Goal: Task Accomplishment & Management: Manage account settings

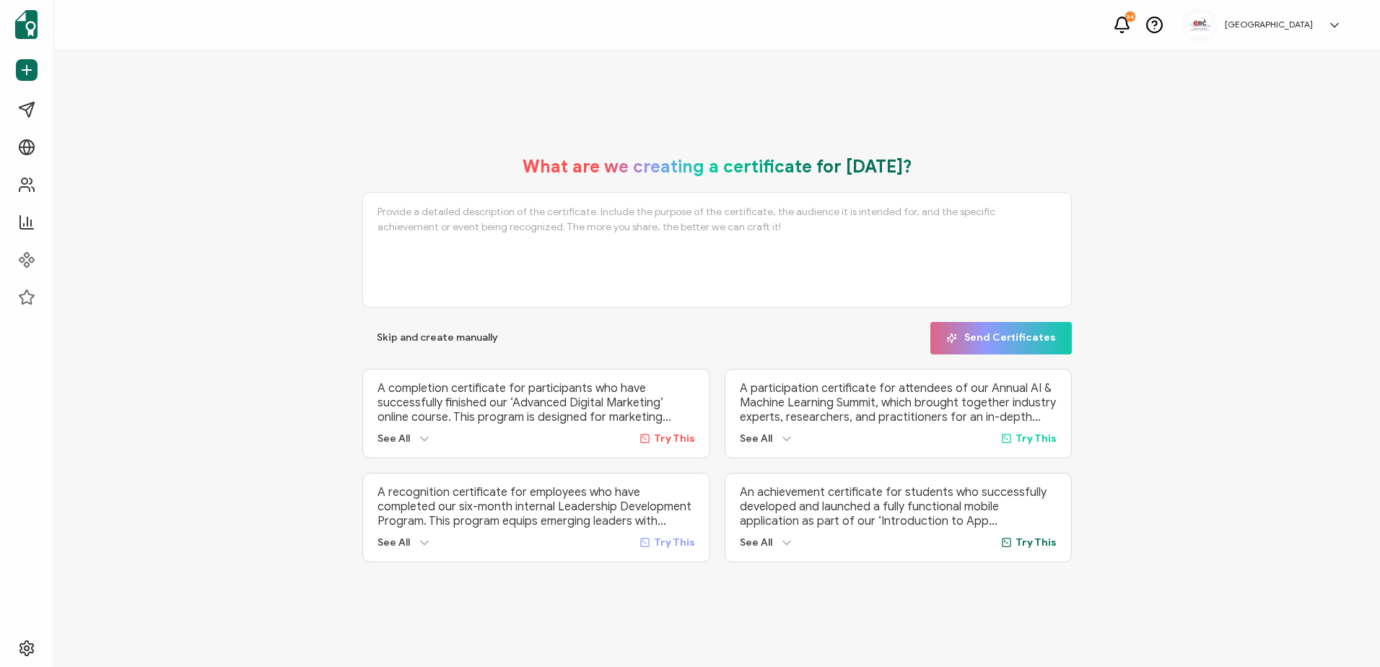
click at [1279, 23] on h5 "[GEOGRAPHIC_DATA]" at bounding box center [1268, 24] width 88 height 10
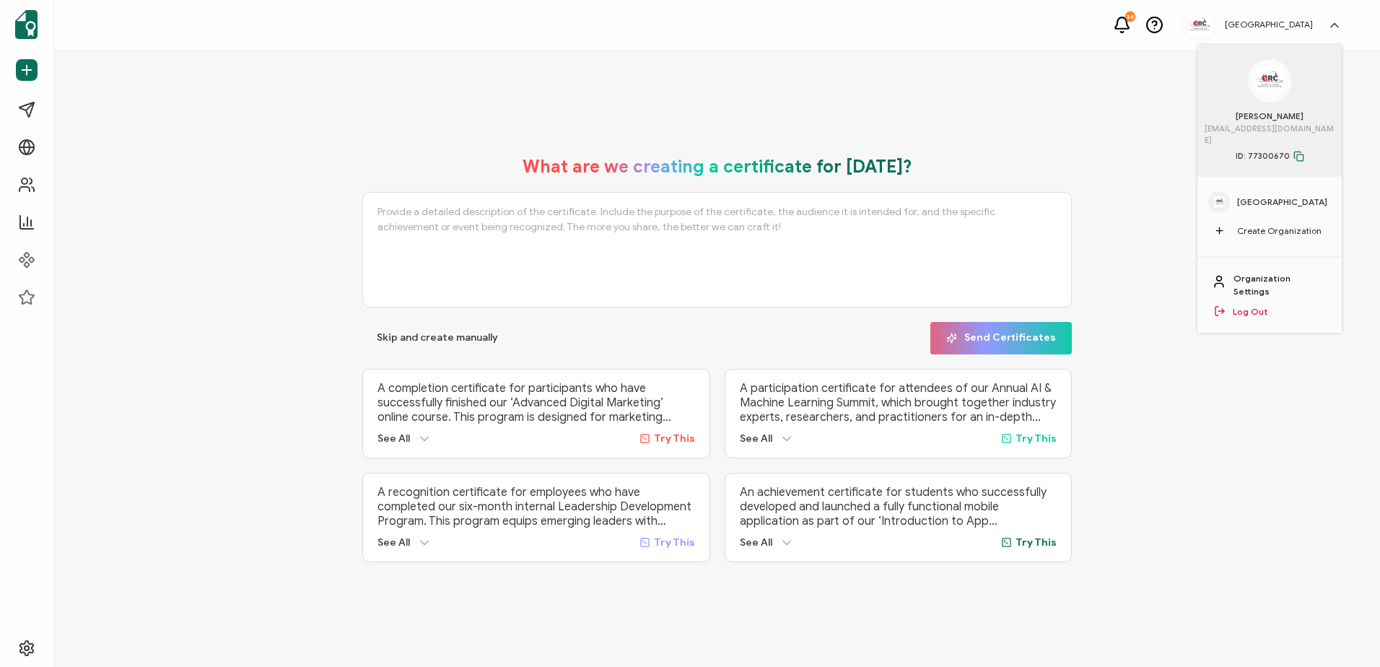
click at [1256, 272] on link "Organization Settings" at bounding box center [1280, 285] width 94 height 26
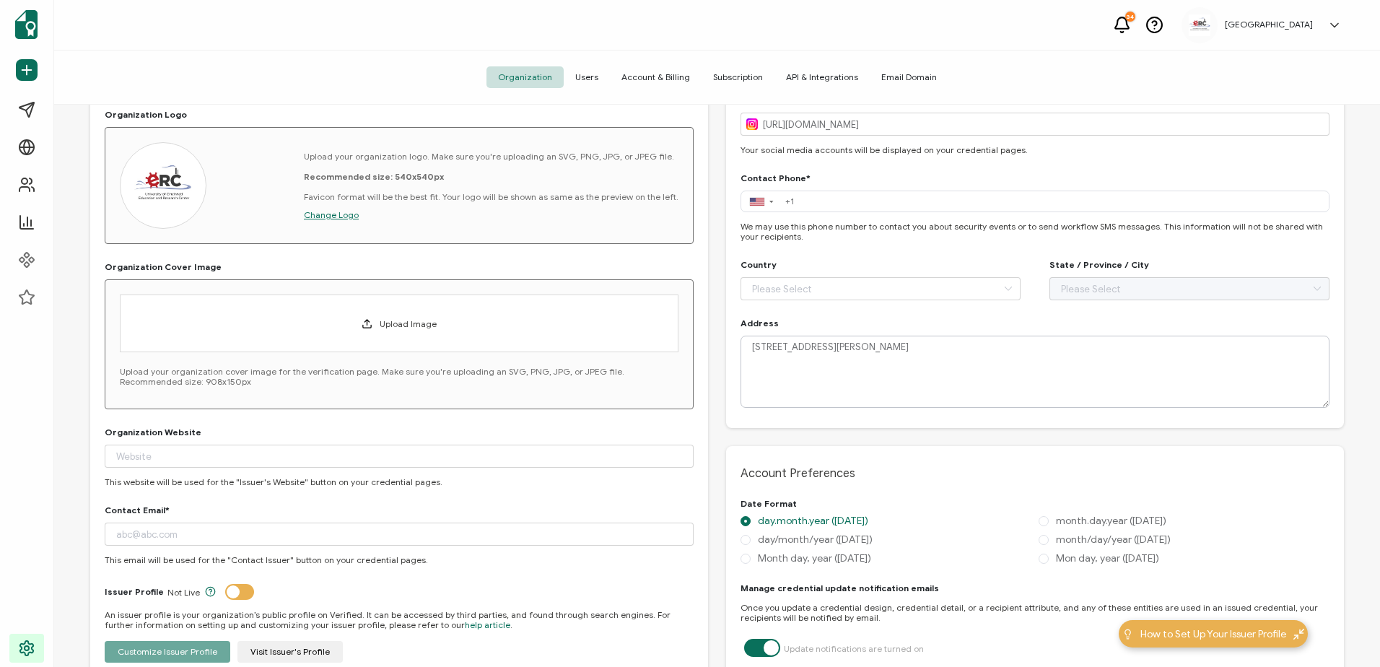
scroll to position [361, 0]
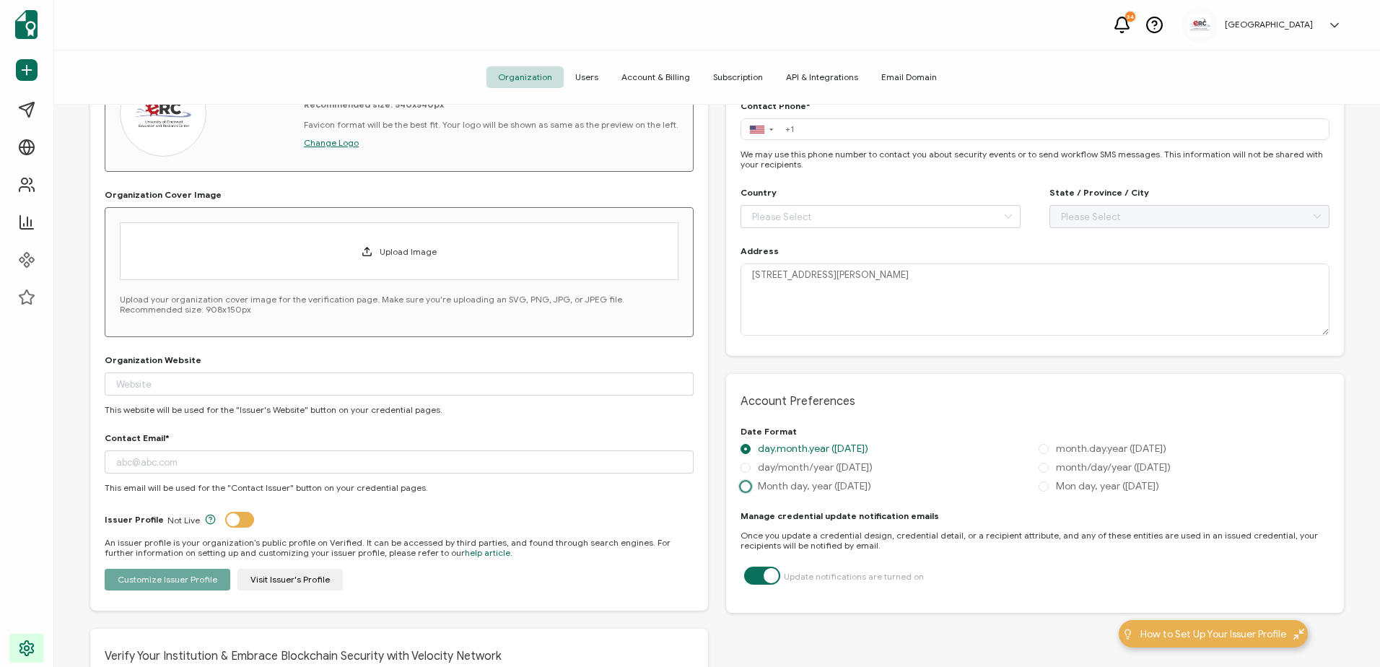
click at [781, 488] on span "Month day, year ([DATE])" at bounding box center [810, 486] width 120 height 12
click at [750, 488] on input "Month day, year ([DATE])" at bounding box center [745, 487] width 10 height 12
radio input "true"
radio input "false"
radio input "true"
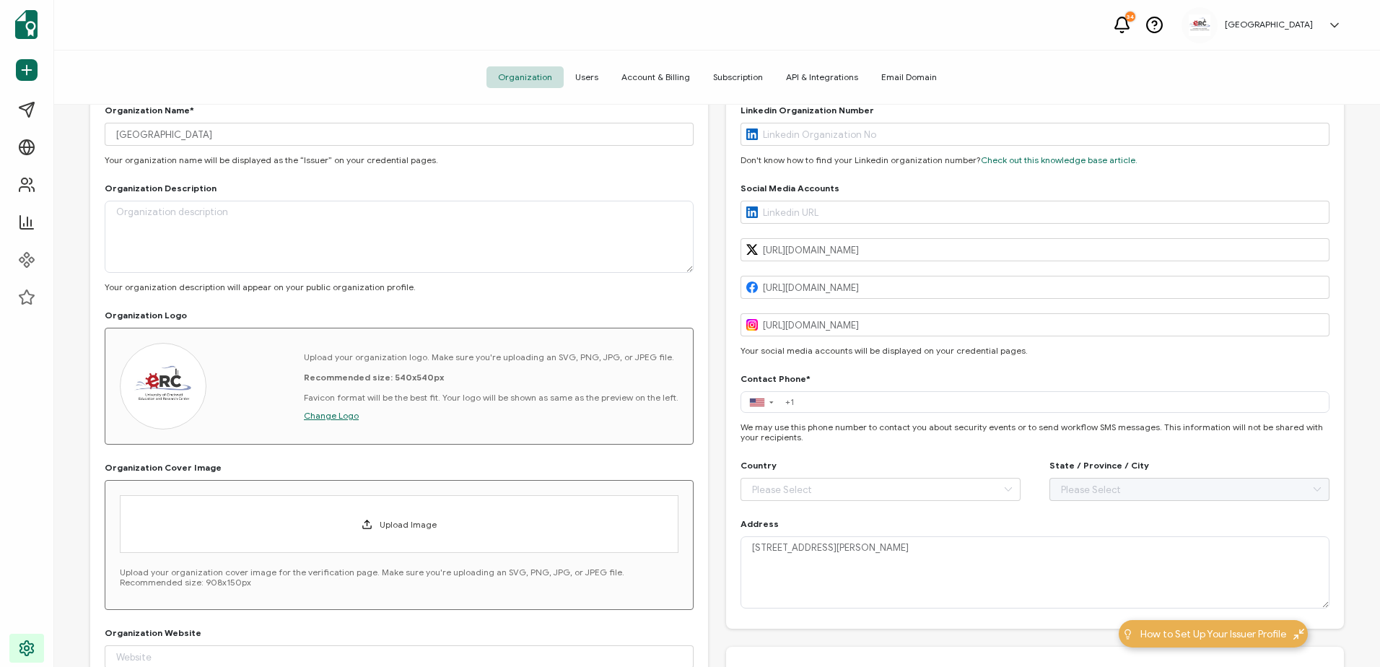
scroll to position [0, 0]
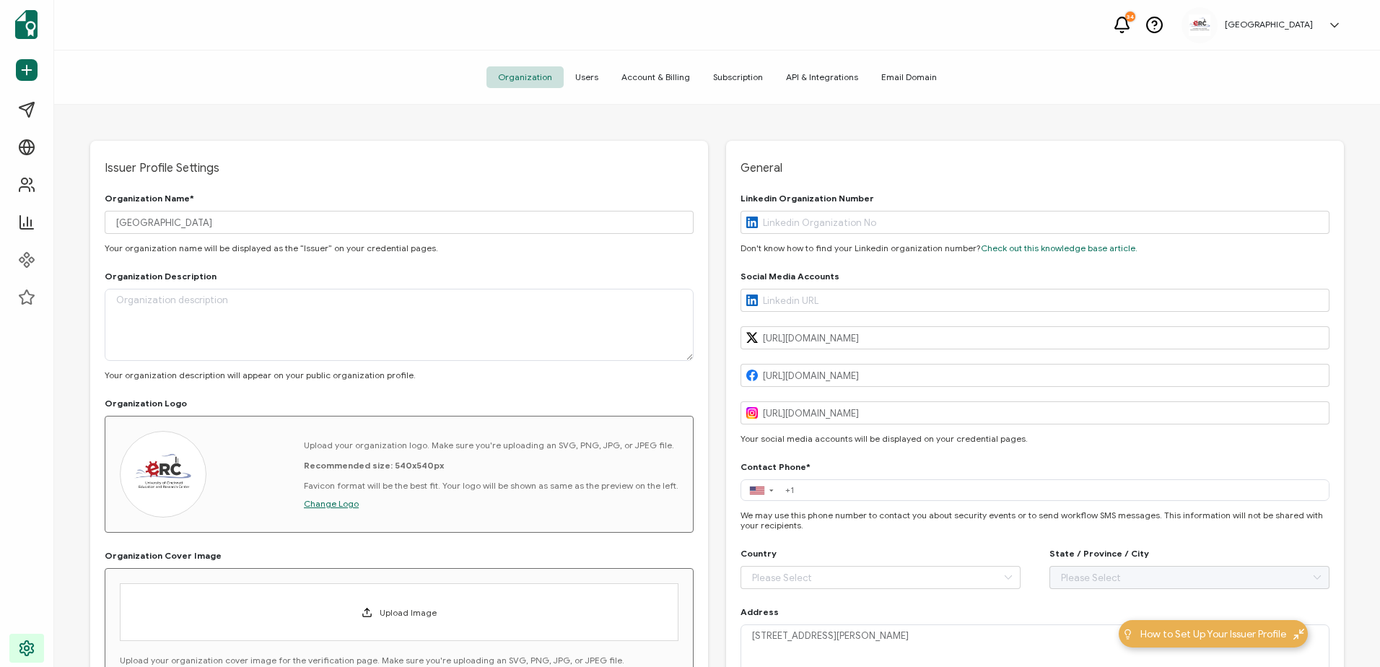
click at [598, 79] on span "Users" at bounding box center [587, 77] width 46 height 22
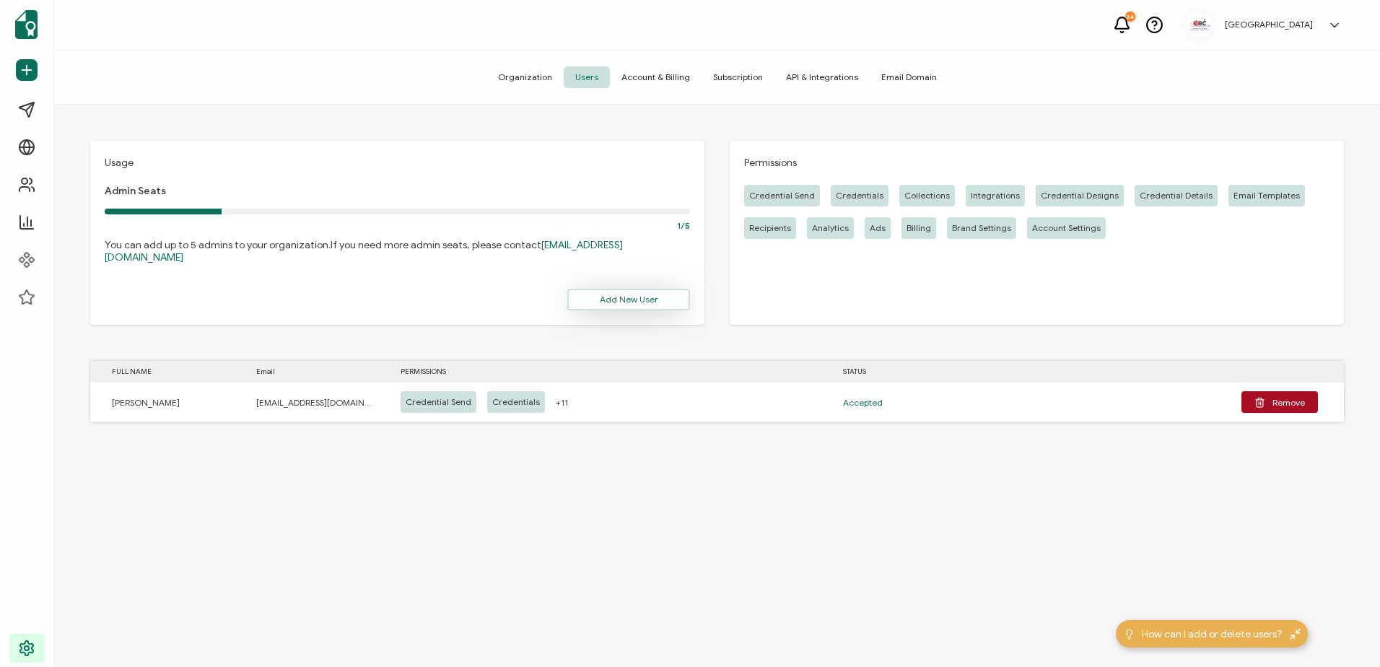
click at [649, 295] on span "Add New User" at bounding box center [629, 299] width 58 height 9
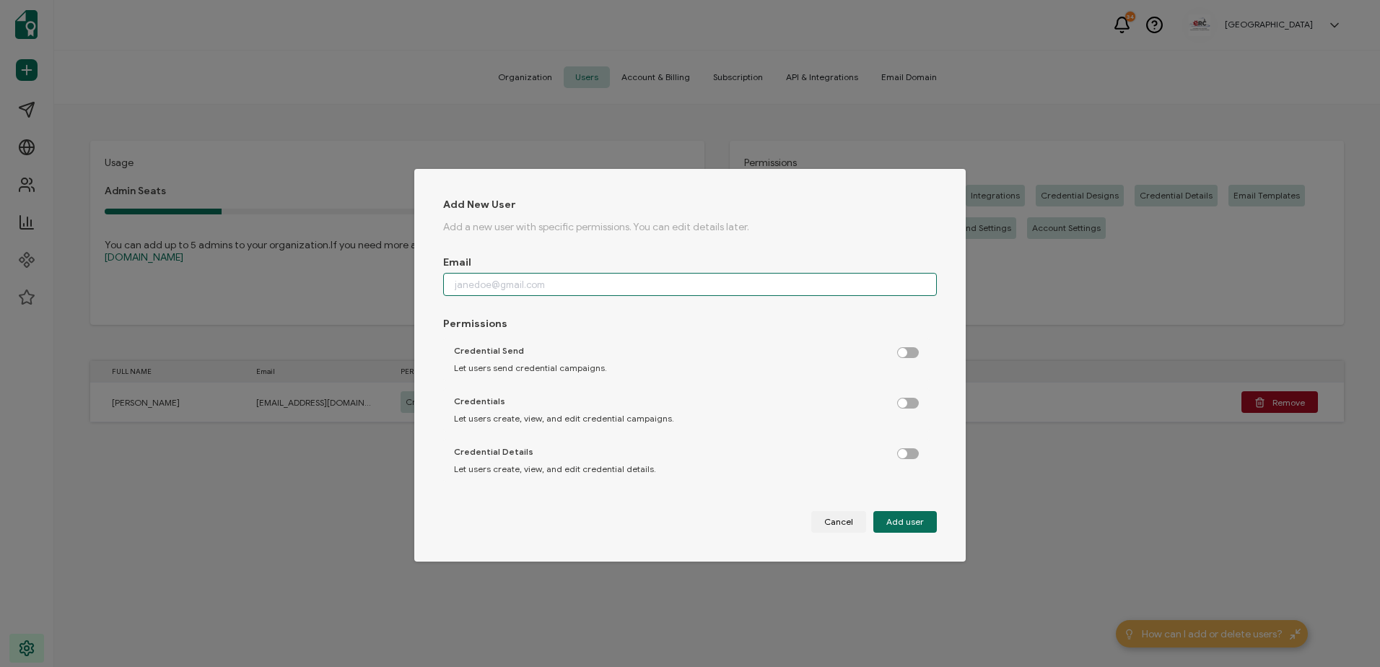
click at [457, 283] on input "dialog" at bounding box center [690, 284] width 494 height 23
type input "y"
paste input "[EMAIL_ADDRESS][DOMAIN_NAME]"
type input "[EMAIL_ADDRESS][DOMAIN_NAME]"
click at [897, 351] on label "dialog" at bounding box center [915, 349] width 36 height 4
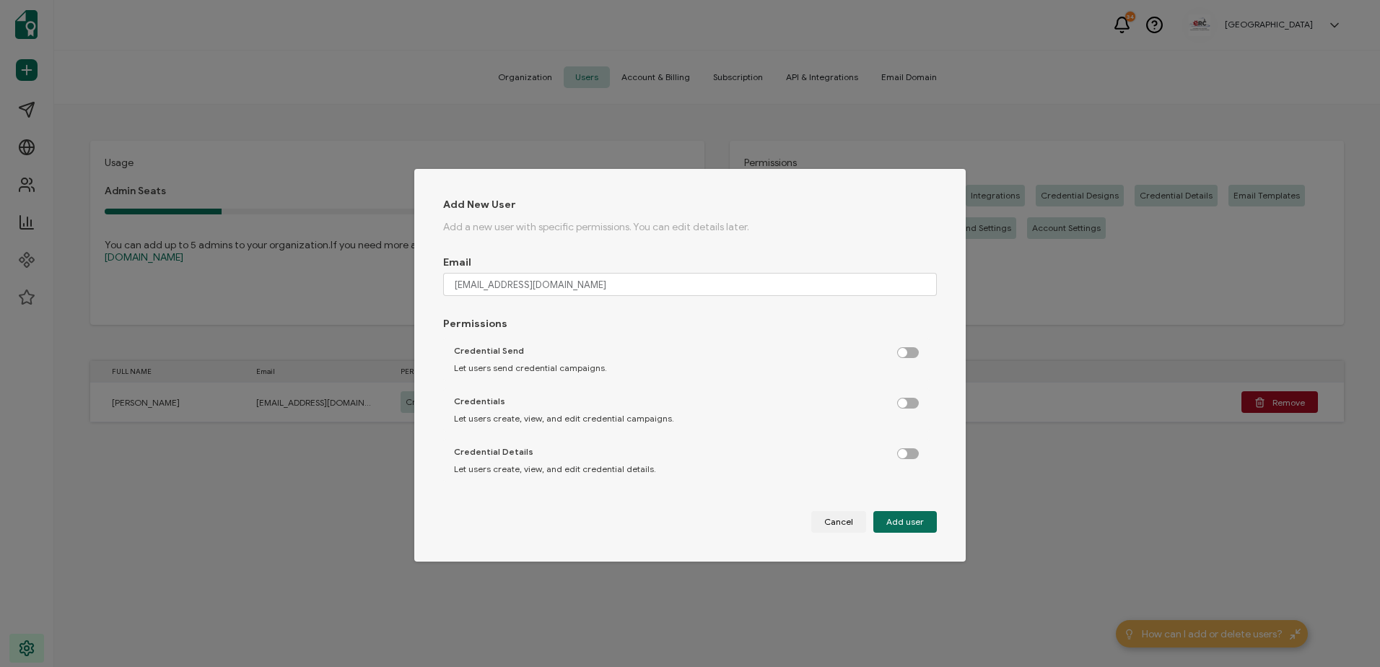
click at [904, 353] on input "dialog" at bounding box center [908, 352] width 9 height 9
checkbox input "true"
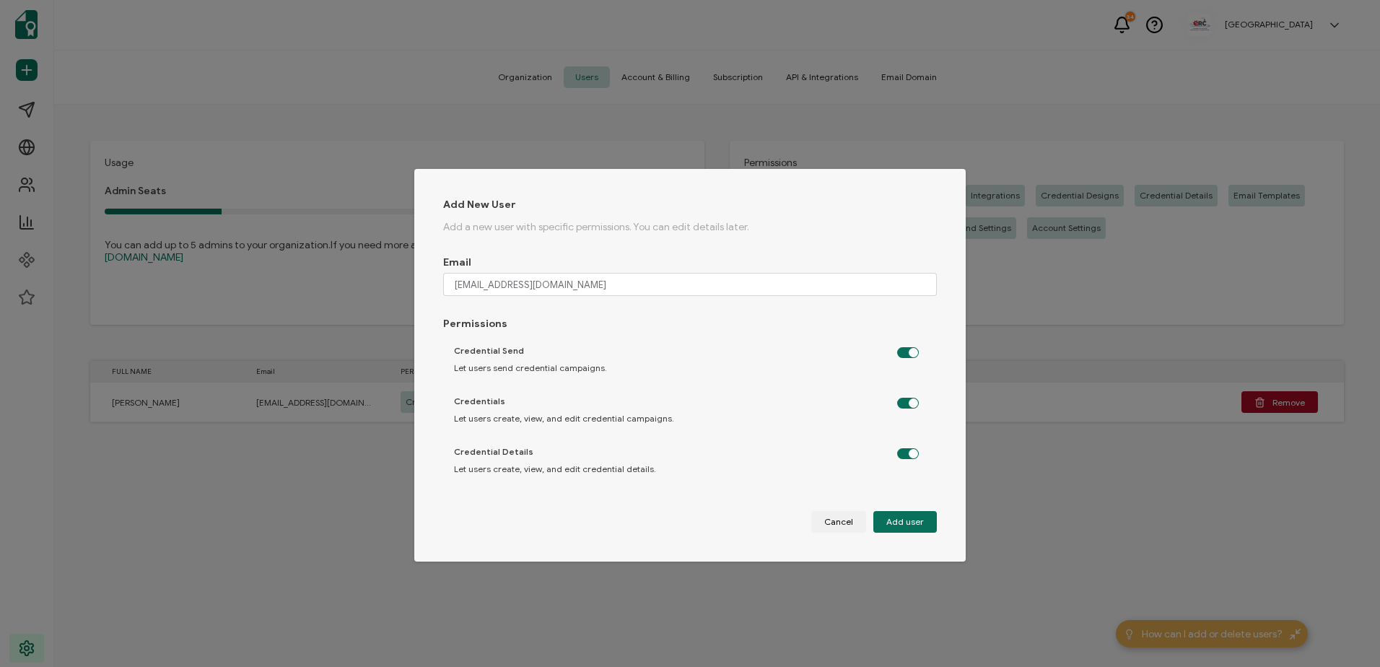
checkbox input "true"
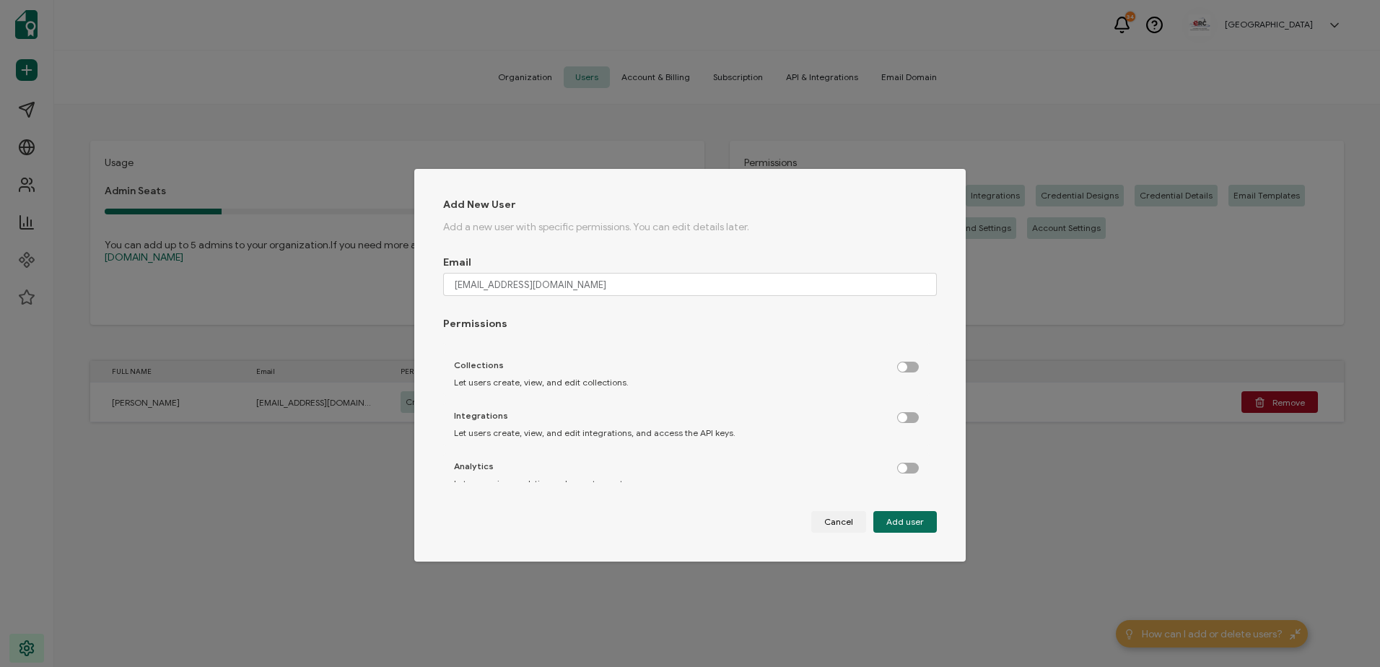
scroll to position [216, 0]
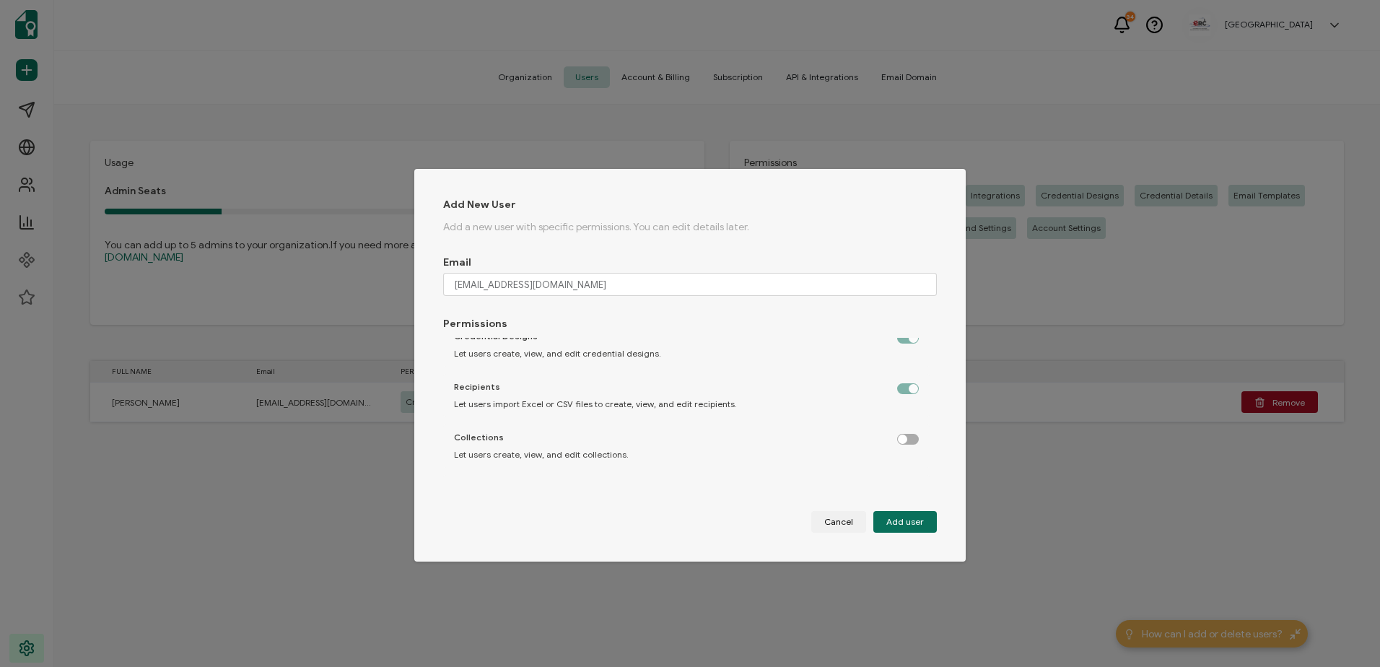
click at [908, 434] on label "dialog" at bounding box center [915, 436] width 36 height 4
click at [908, 435] on input "dialog" at bounding box center [908, 439] width 9 height 9
checkbox input "true"
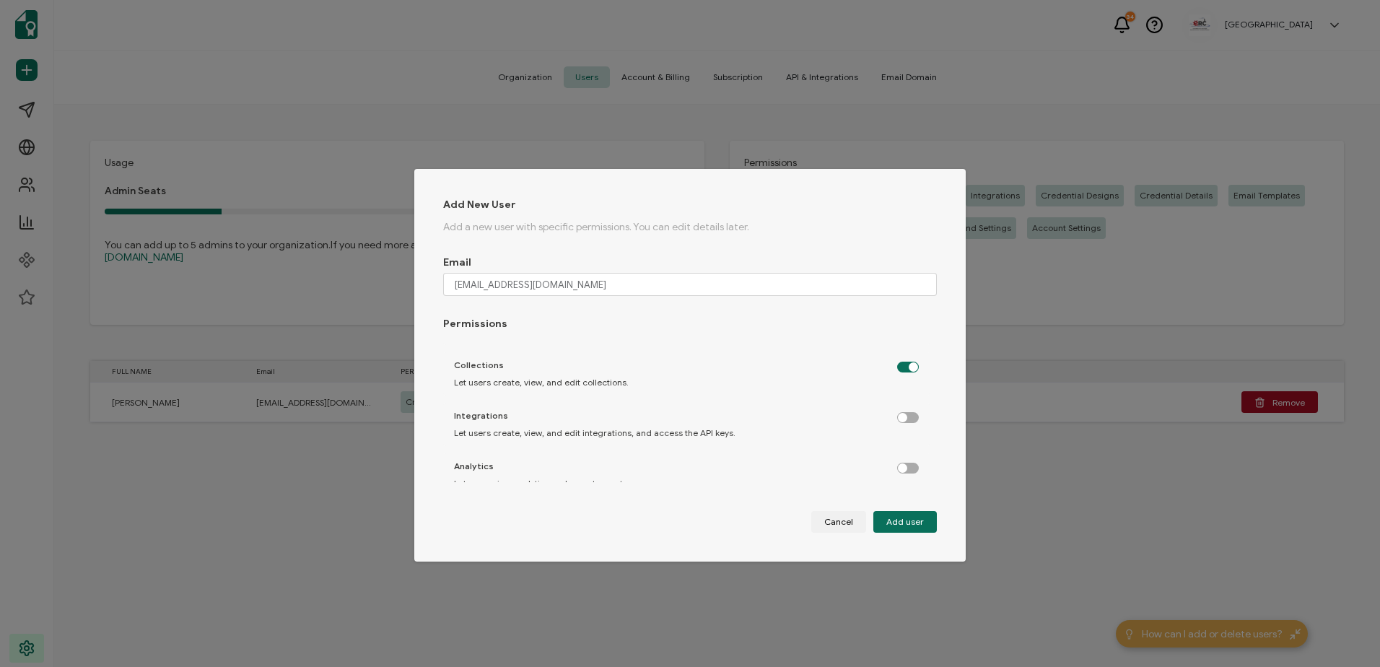
click at [907, 416] on label "dialog" at bounding box center [915, 414] width 36 height 4
click at [907, 418] on input "dialog" at bounding box center [908, 417] width 9 height 9
checkbox input "true"
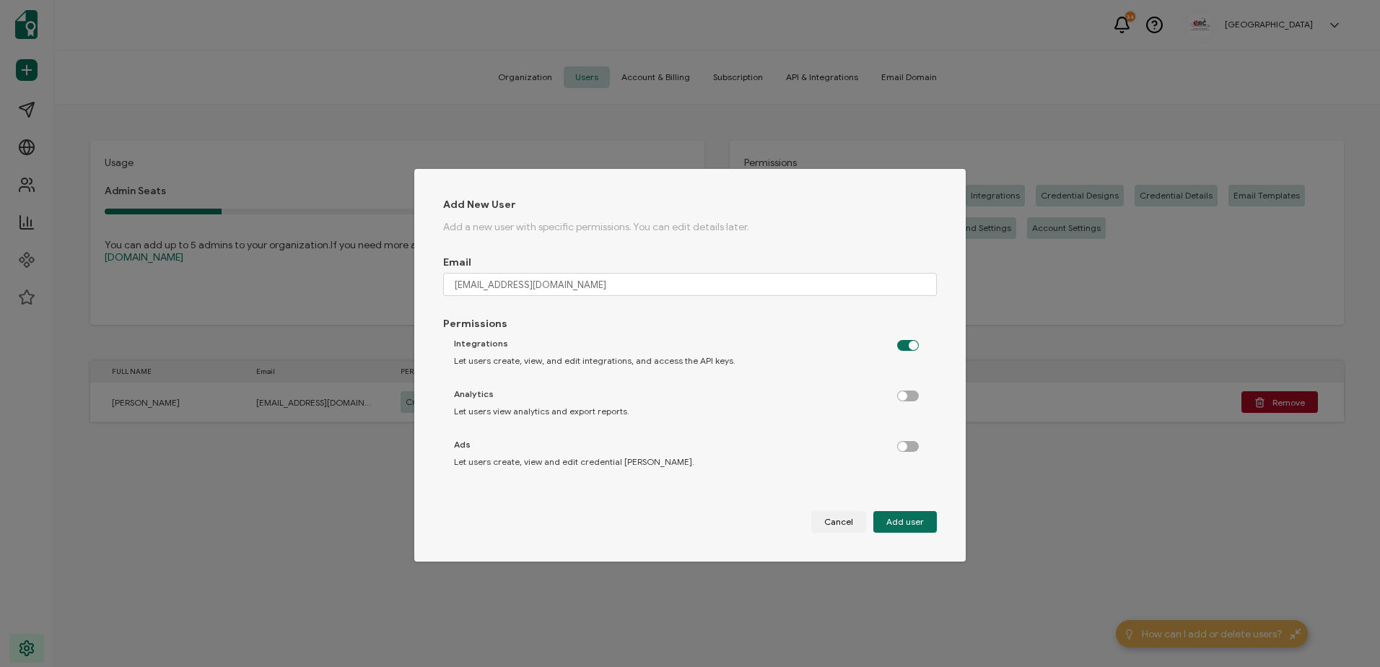
click at [900, 394] on label "dialog" at bounding box center [915, 392] width 36 height 4
click at [904, 395] on input "dialog" at bounding box center [908, 396] width 9 height 9
checkbox input "true"
click at [904, 444] on label "dialog" at bounding box center [915, 443] width 36 height 4
click at [904, 447] on input "dialog" at bounding box center [908, 446] width 9 height 9
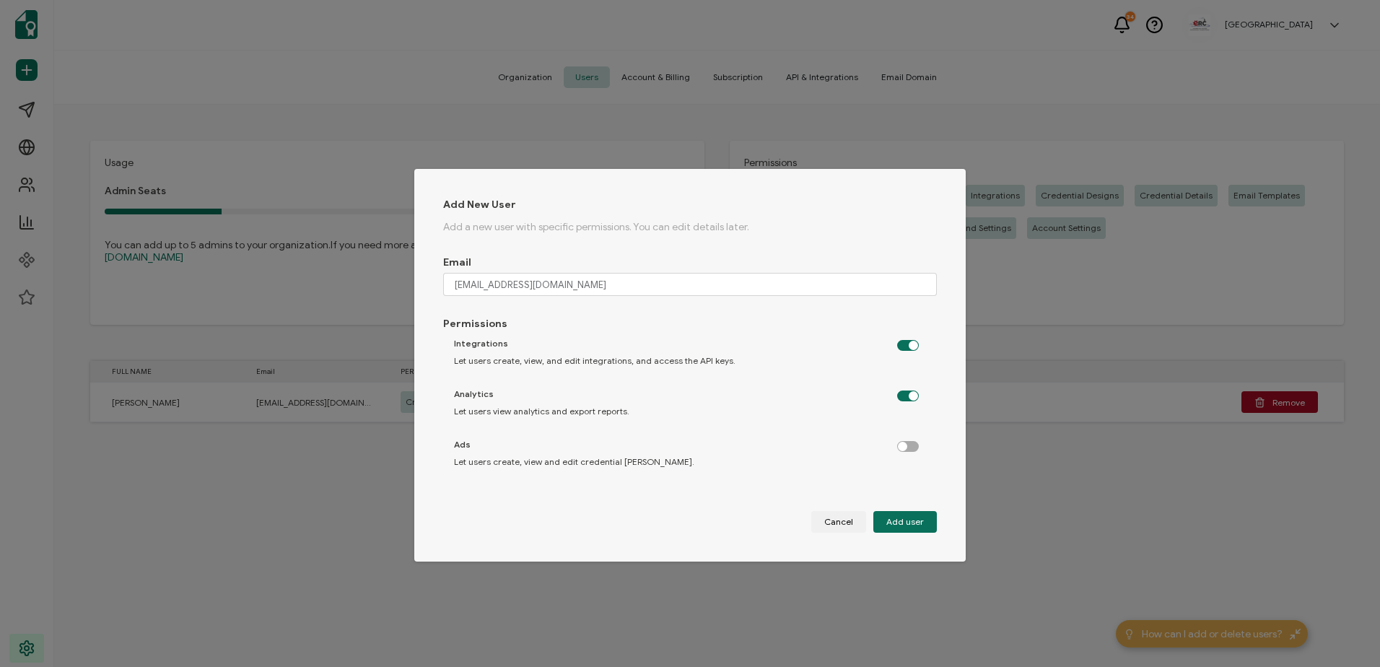
checkbox input "true"
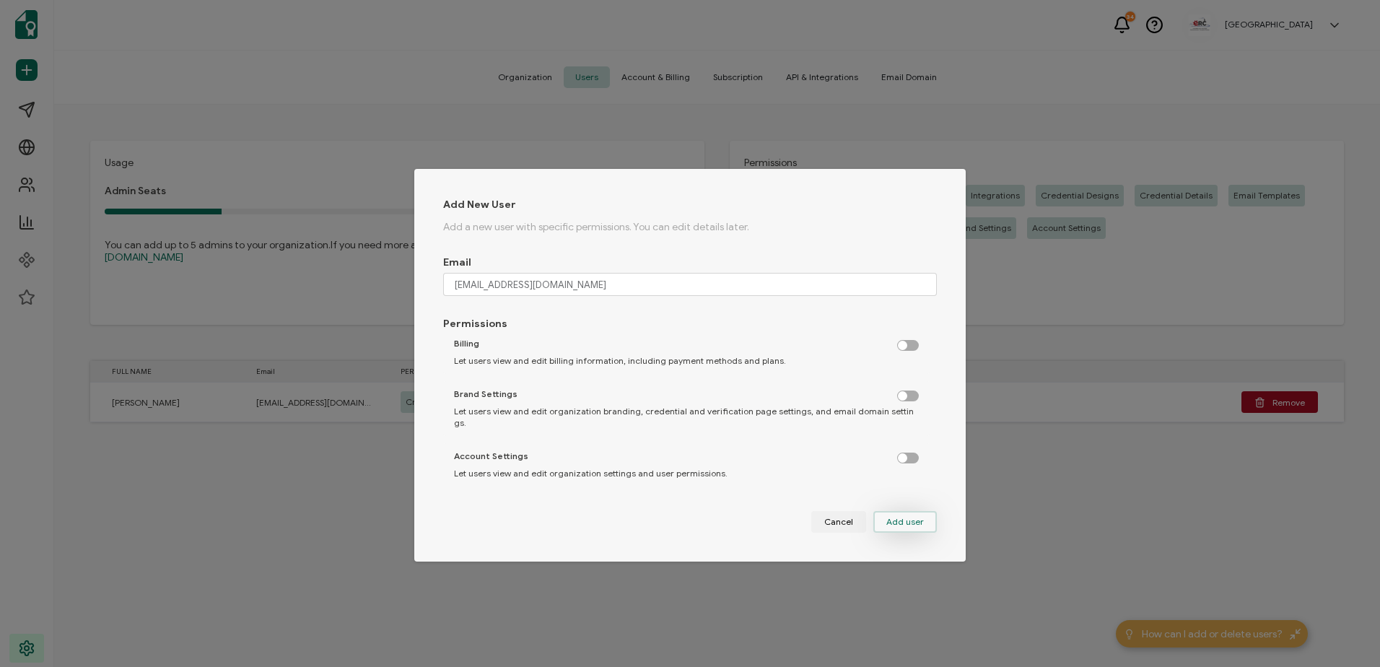
click at [913, 525] on span "Add user" at bounding box center [905, 521] width 38 height 9
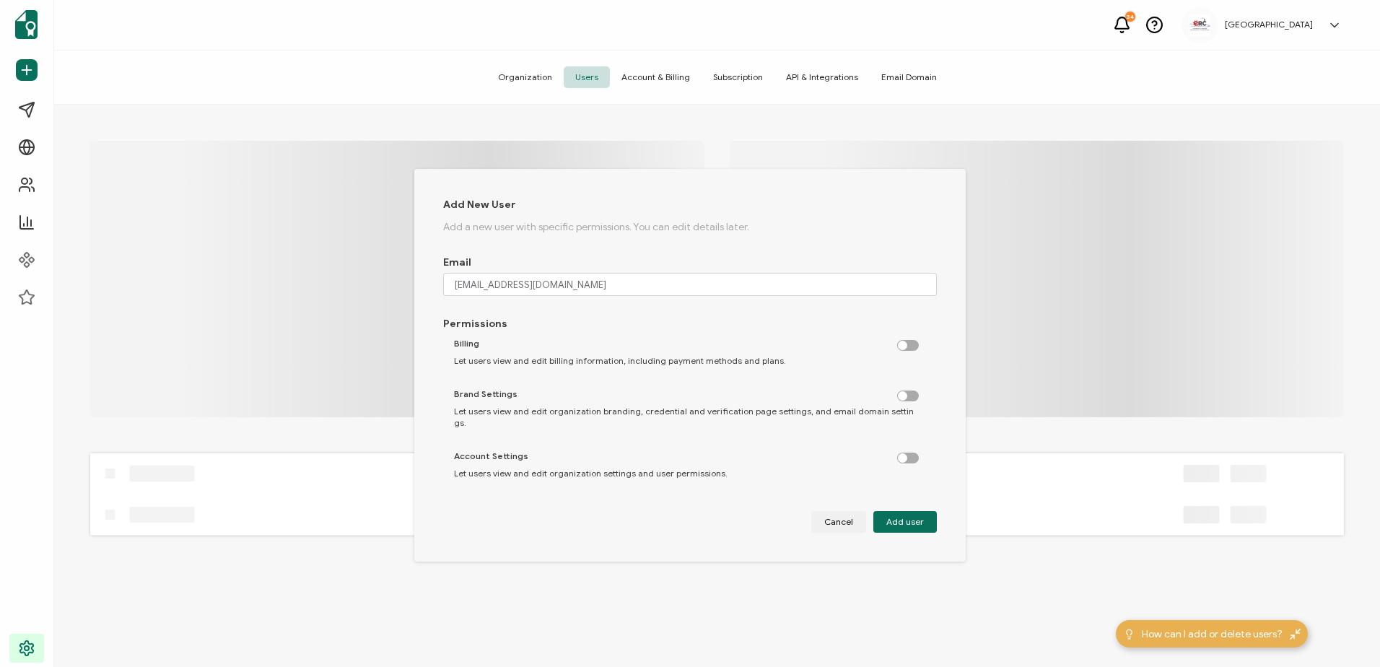
checkbox input "false"
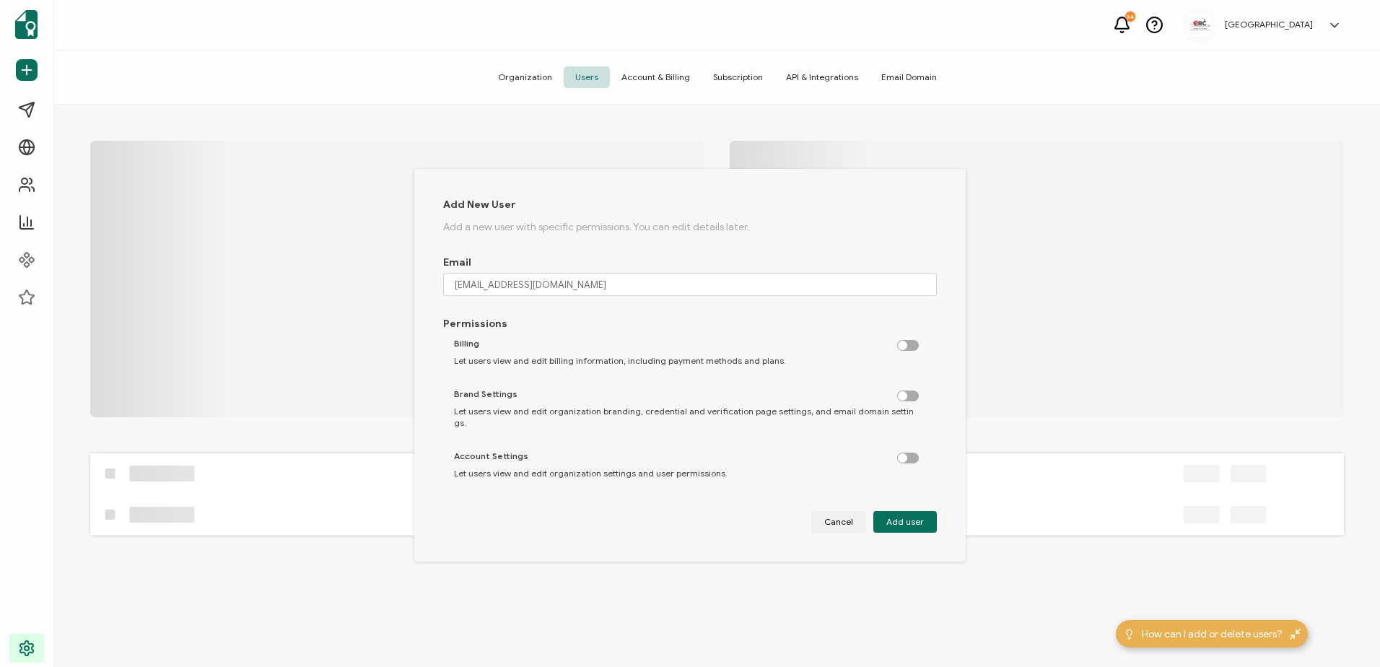
checkbox input "false"
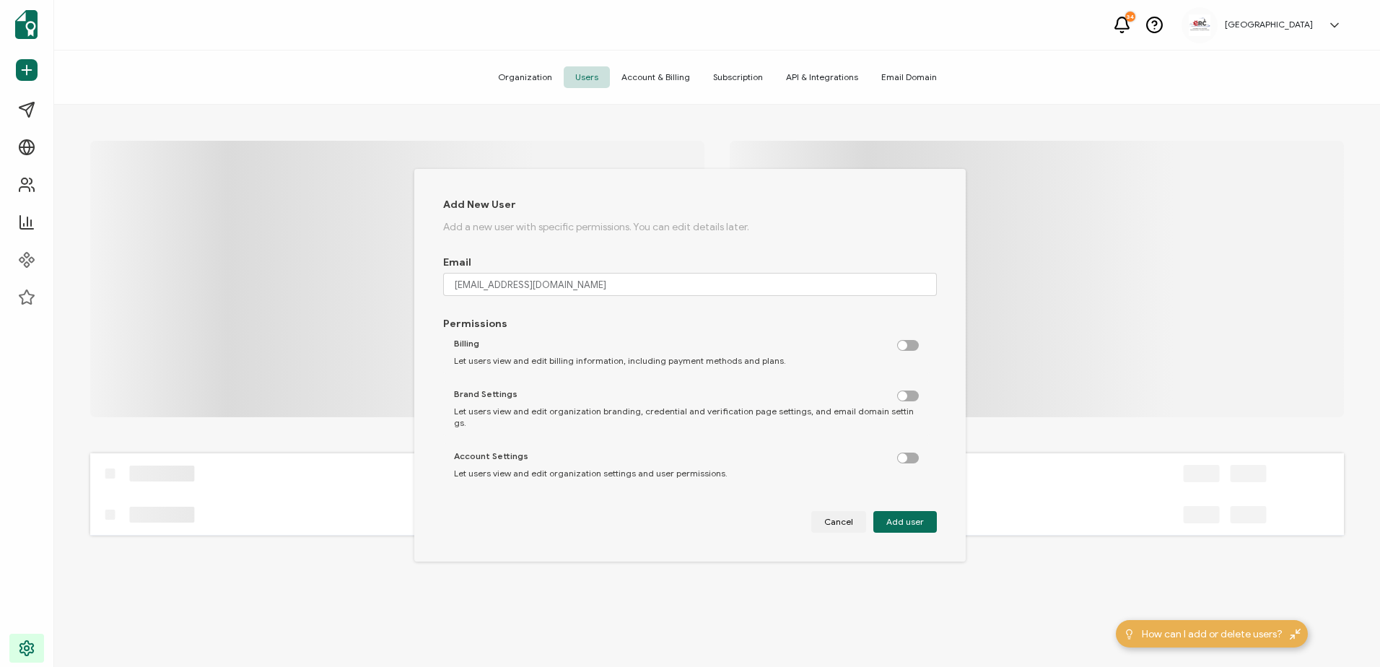
checkbox input "false"
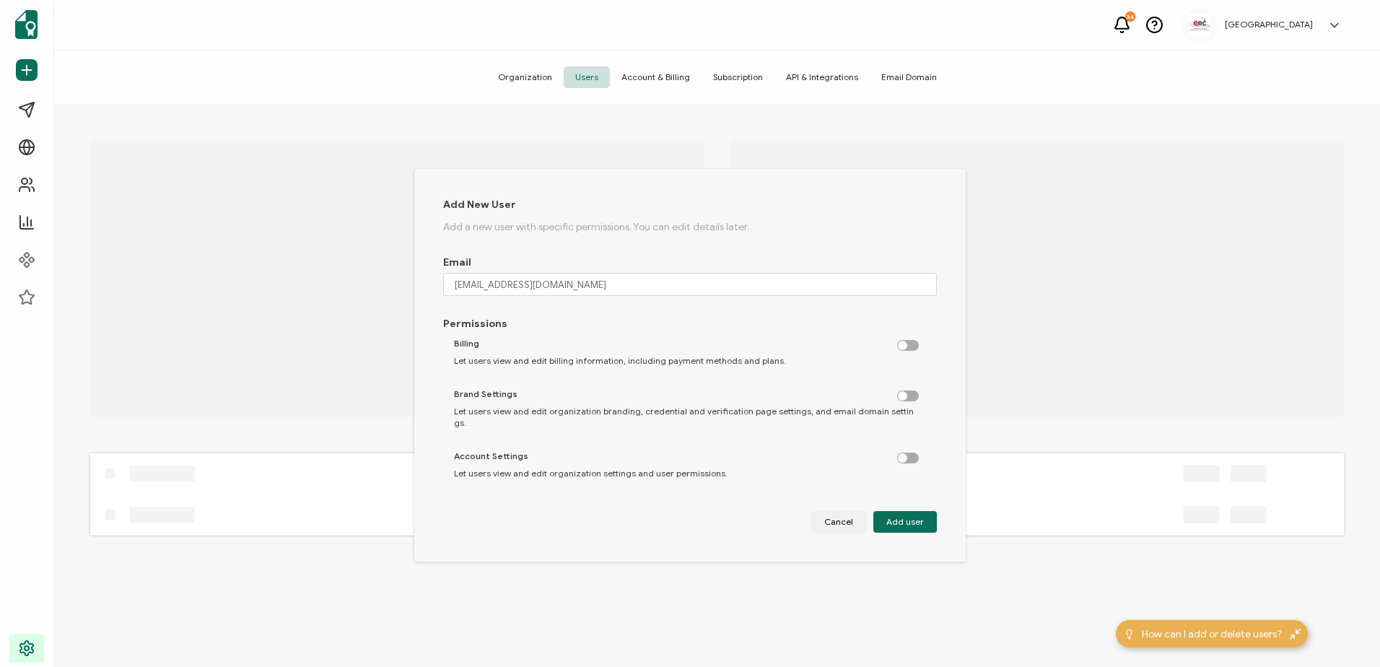
checkbox input "false"
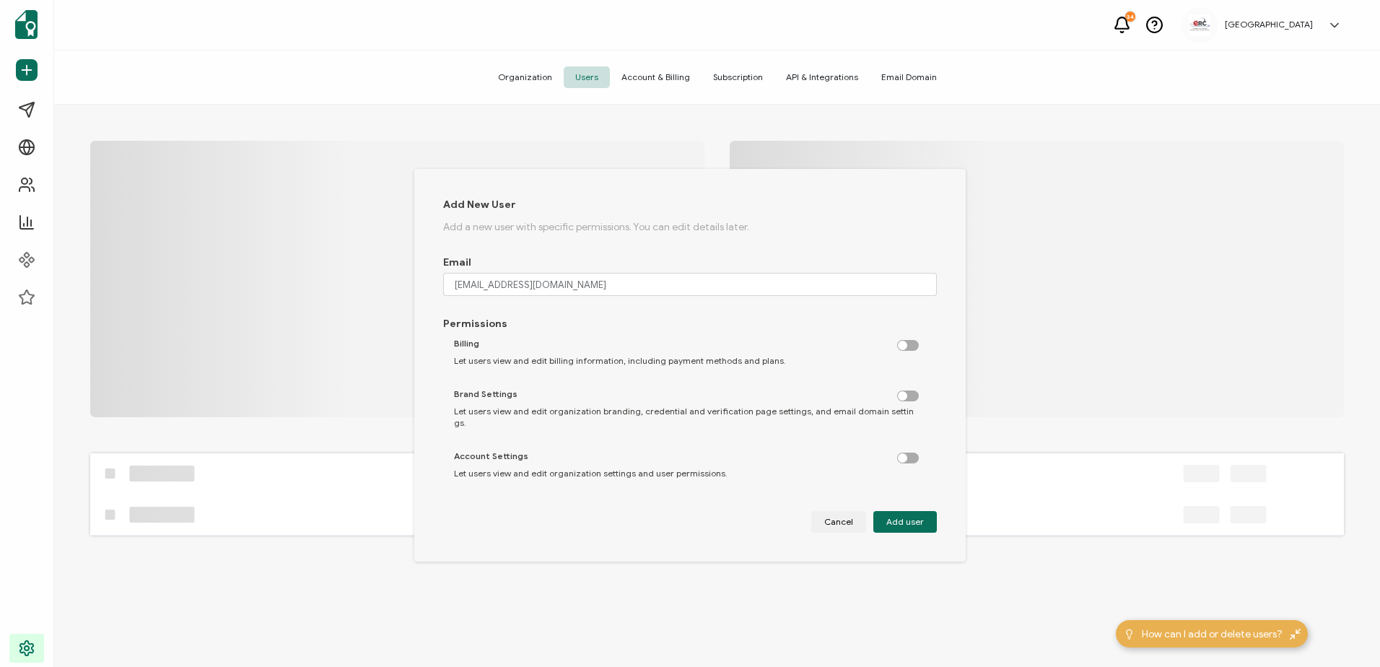
checkbox input "false"
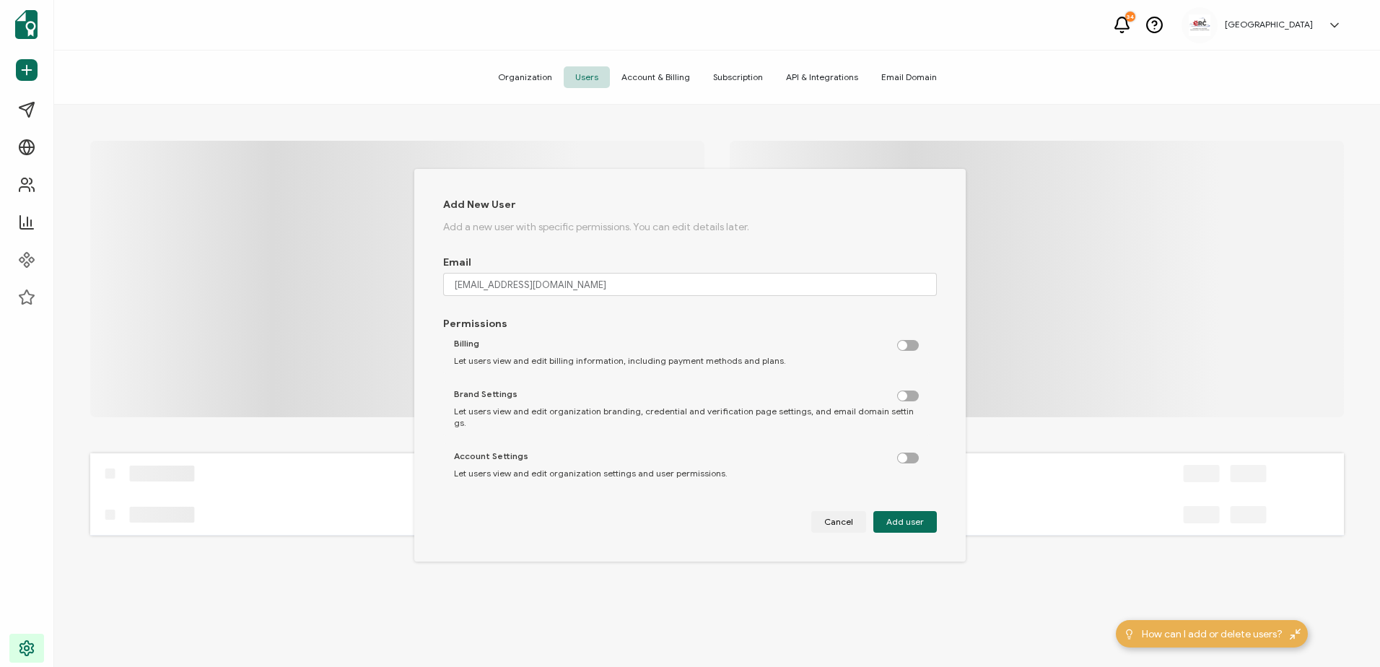
checkbox input "false"
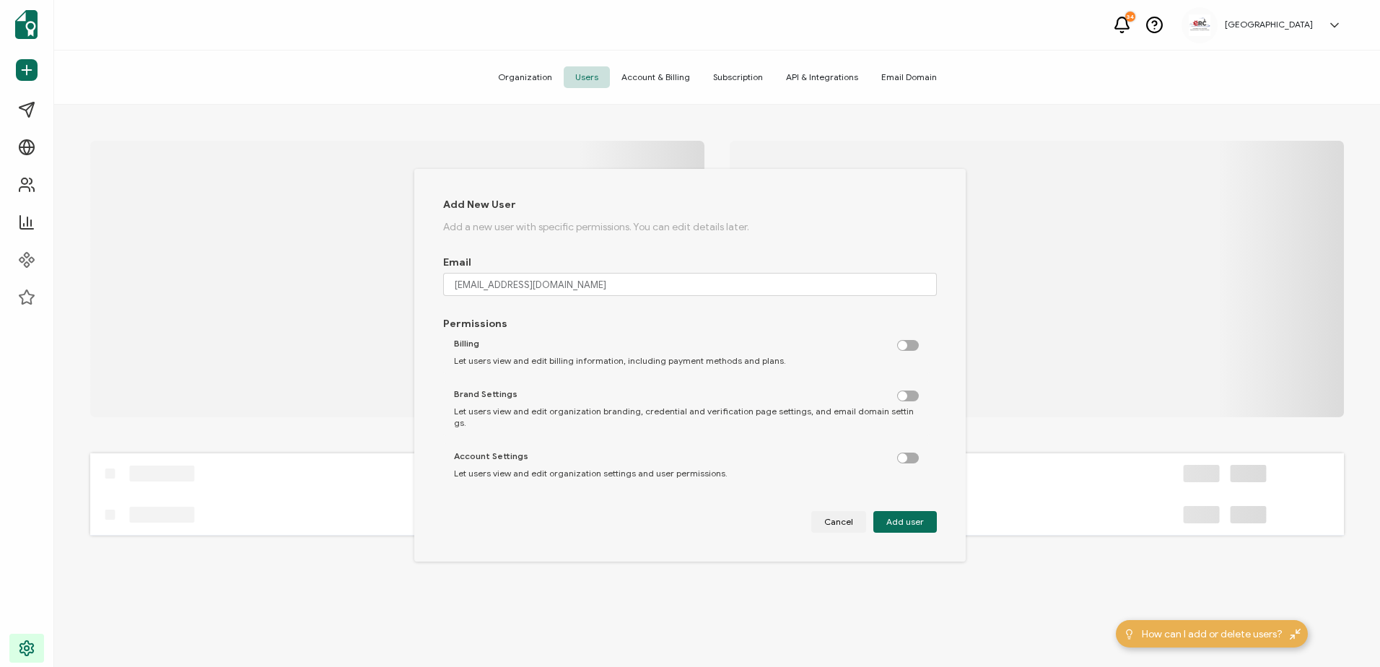
checkbox input "false"
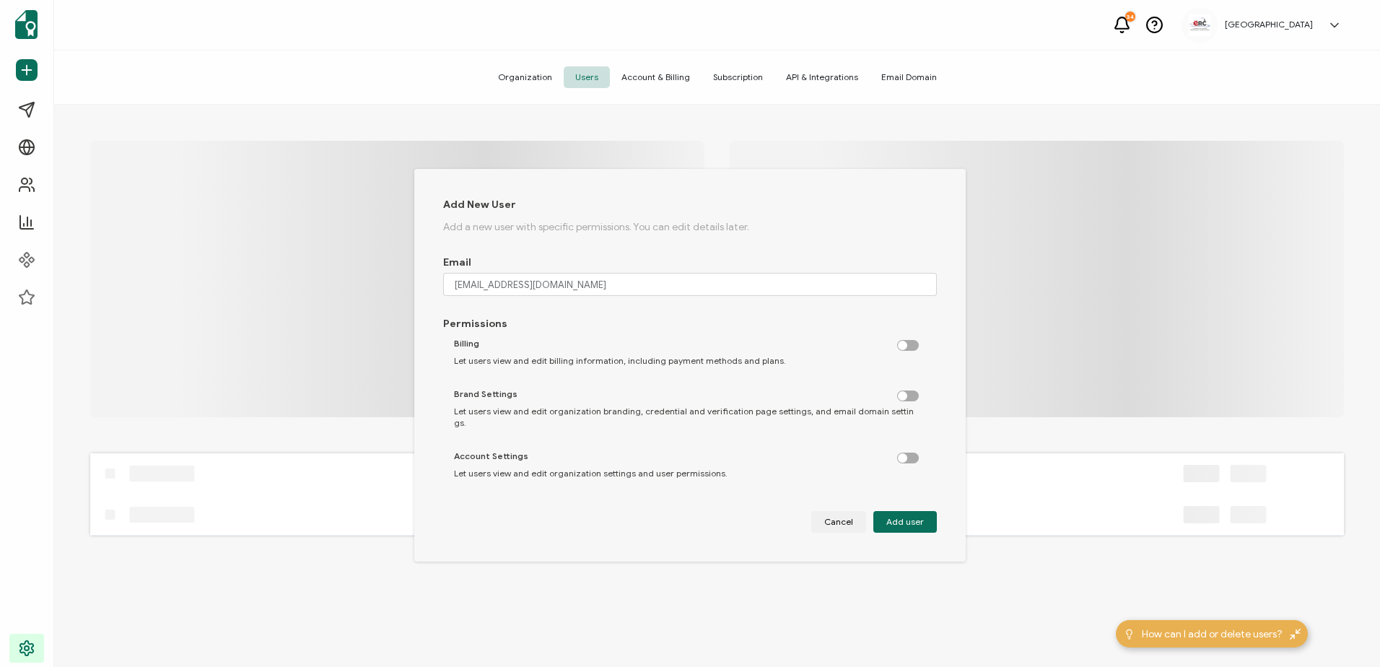
checkbox input "false"
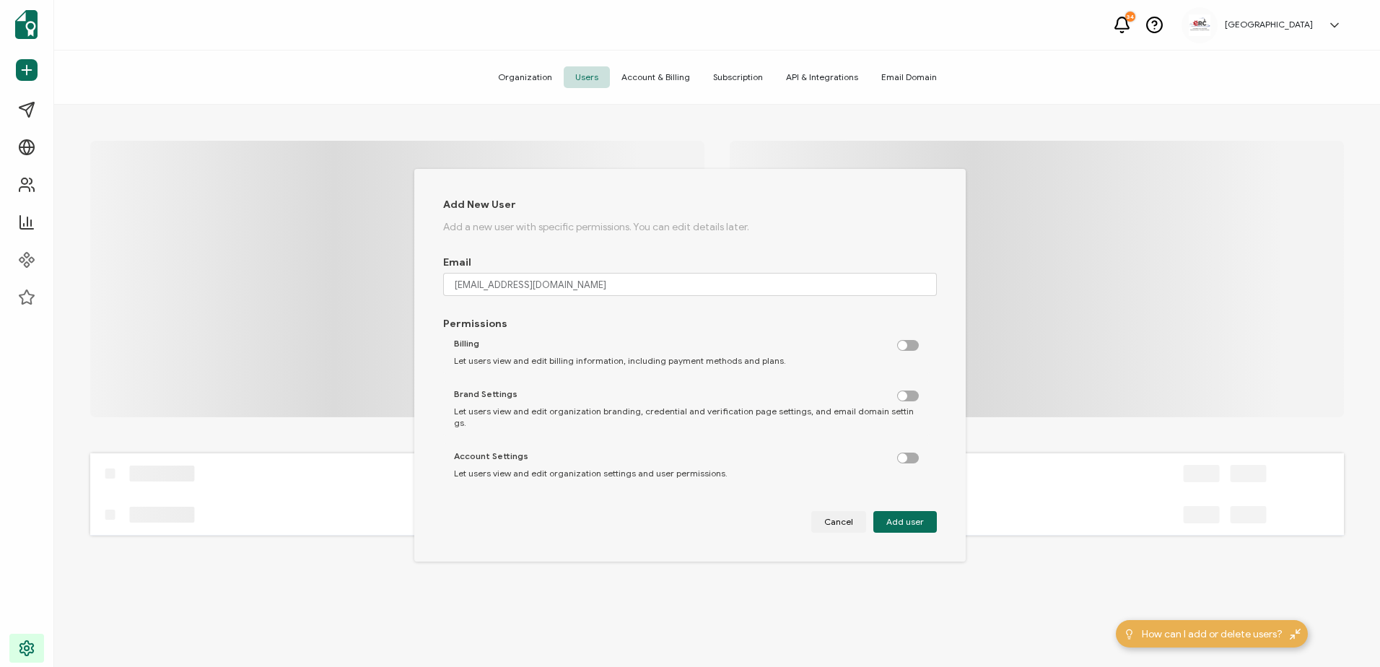
checkbox input "false"
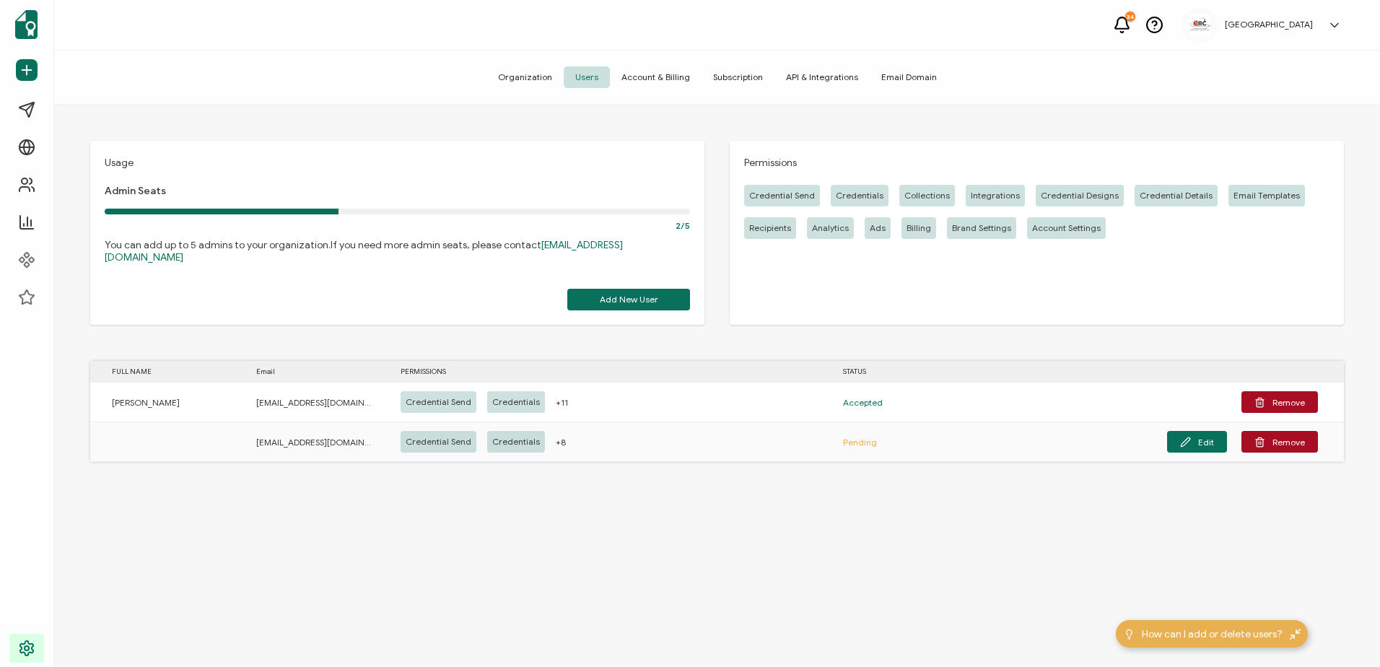
click at [612, 505] on div "Usage Admin Seats 2/5 You can add up to 5 admins to your organization. If you n…" at bounding box center [716, 388] width 1325 height 566
